Goal: Navigation & Orientation: Find specific page/section

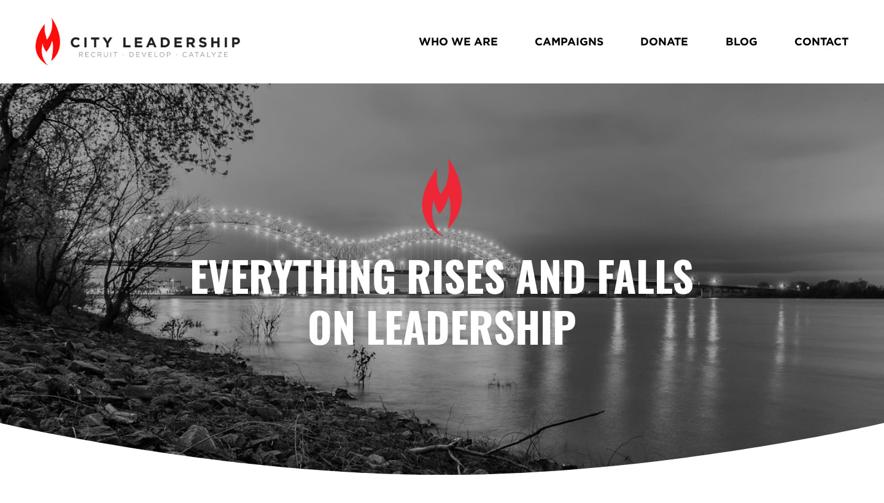
click at [472, 43] on link "WHO WE ARE" at bounding box center [458, 41] width 79 height 21
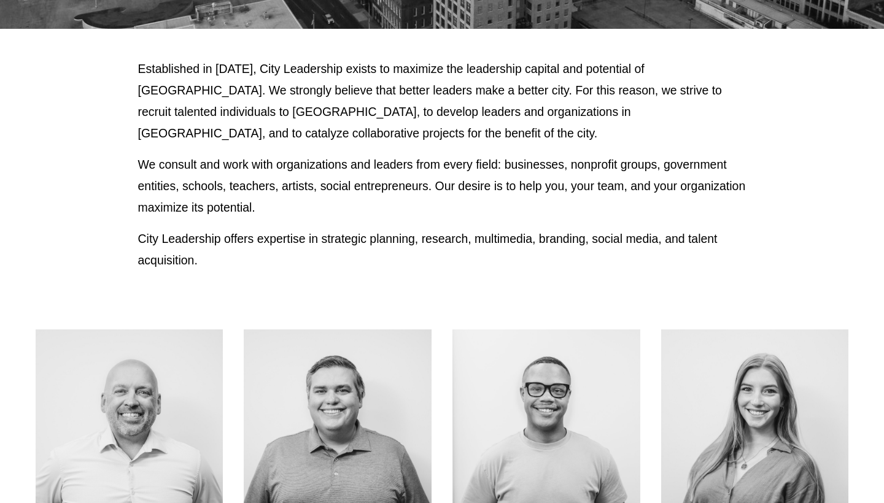
scroll to position [560, 0]
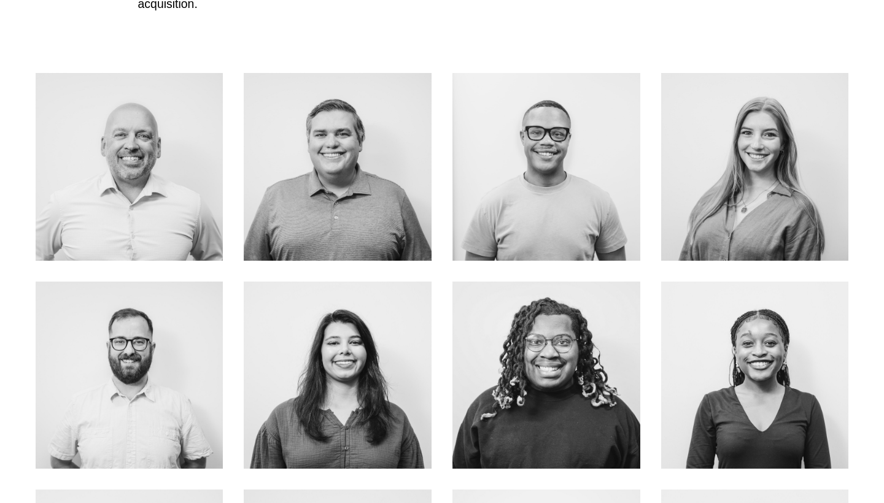
click at [766, 197] on link "ABOUT ME" at bounding box center [755, 193] width 98 height 33
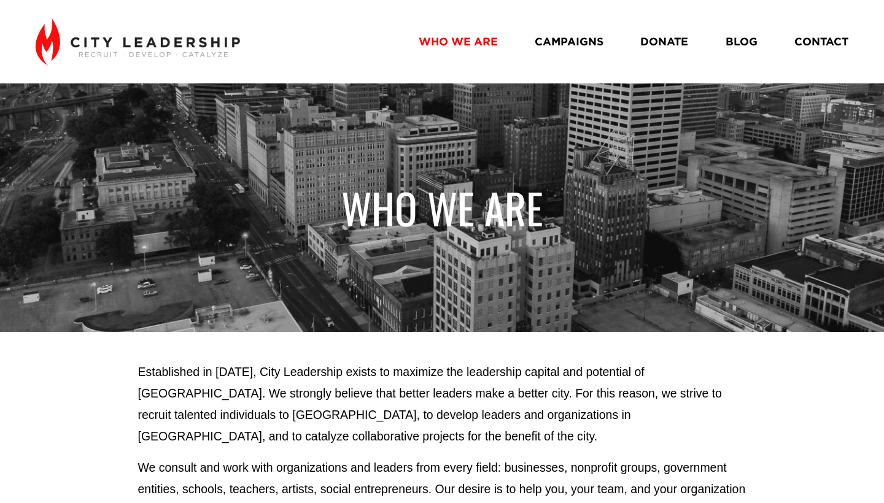
scroll to position [0, 0]
click at [549, 37] on link "CAMPAIGNS" at bounding box center [569, 41] width 69 height 21
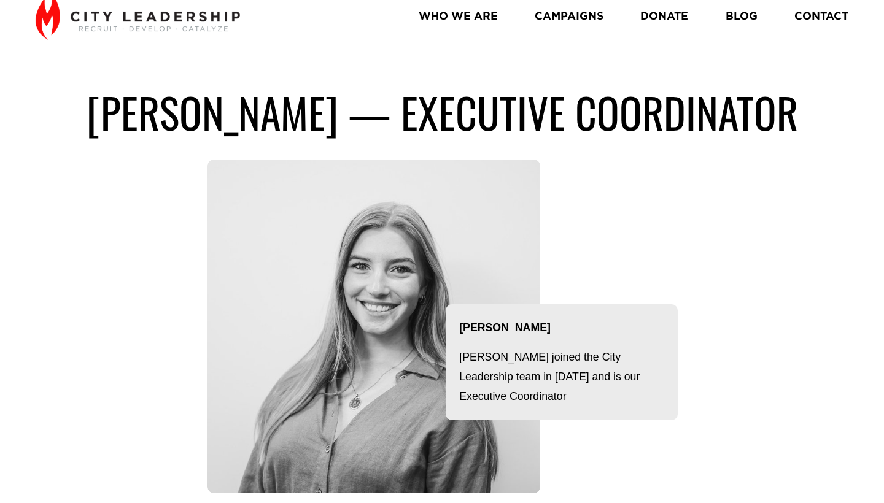
scroll to position [141, 0]
